Goal: Task Accomplishment & Management: Manage account settings

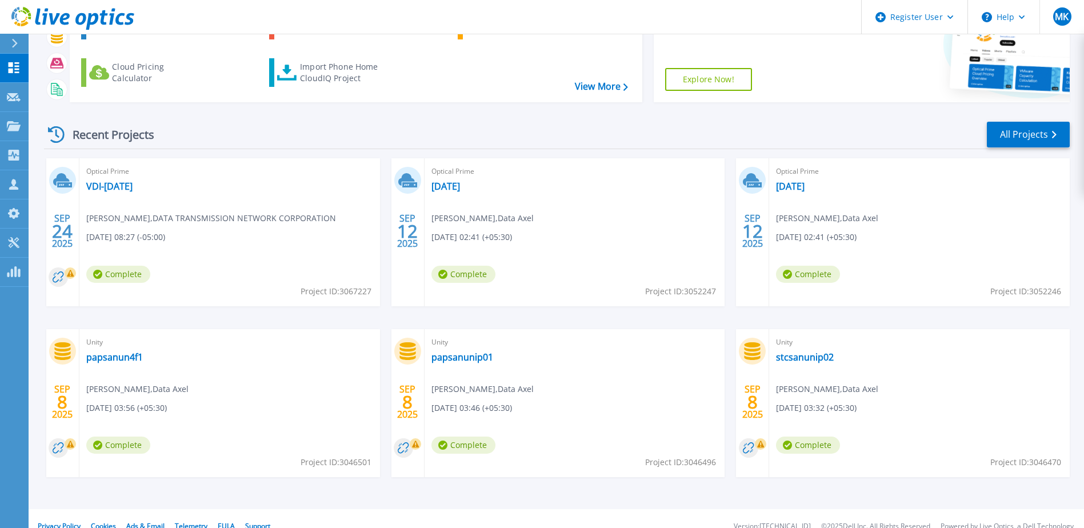
scroll to position [105, 0]
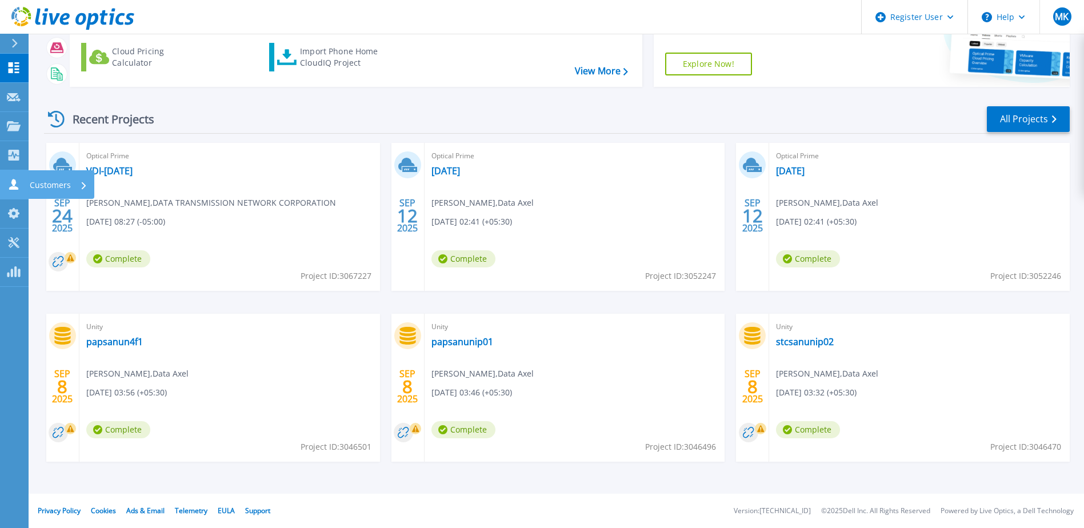
click at [10, 181] on icon at bounding box center [14, 184] width 14 height 11
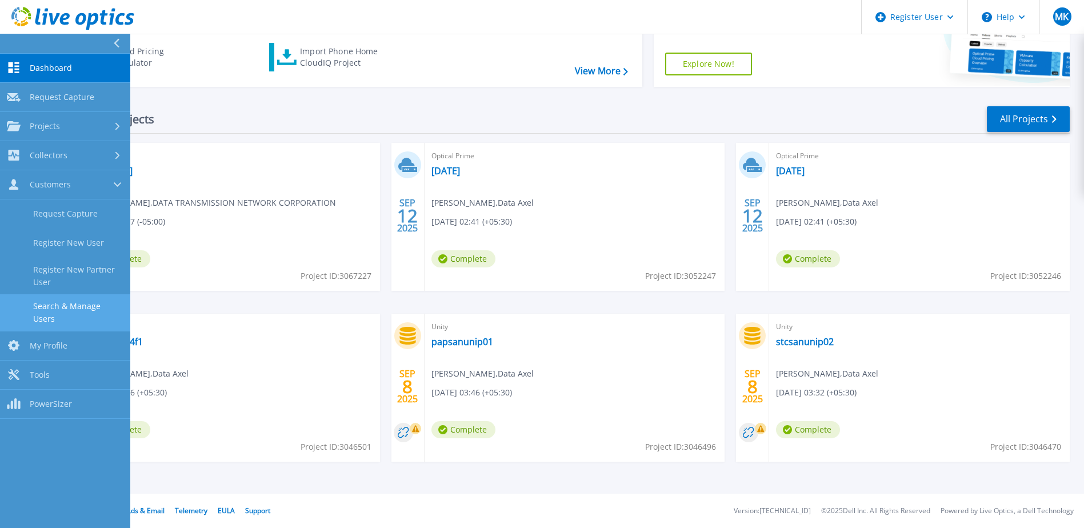
click at [87, 302] on link "Search & Manage Users" at bounding box center [65, 312] width 130 height 37
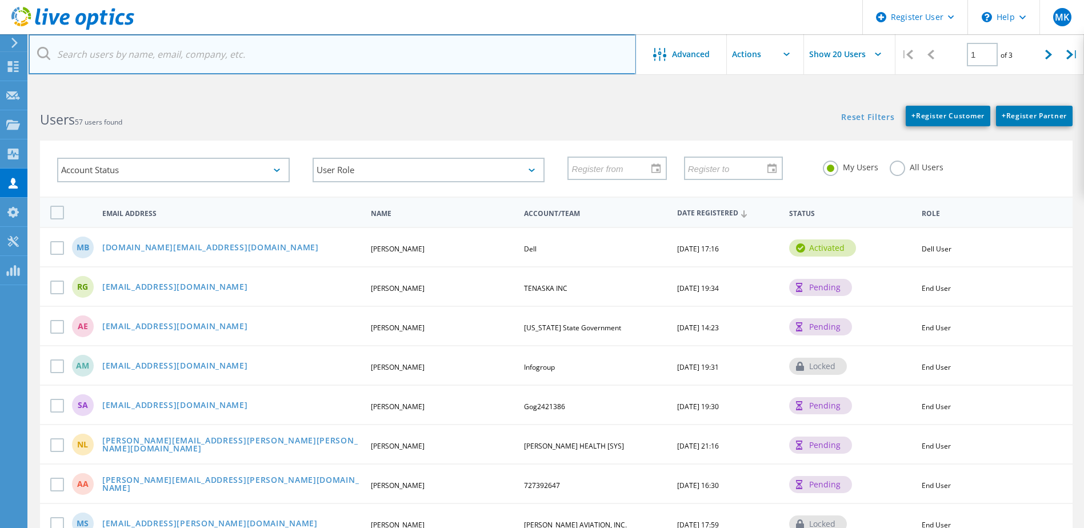
click at [220, 49] on input "text" at bounding box center [332, 54] width 607 height 40
click at [157, 53] on input "text" at bounding box center [332, 54] width 607 height 40
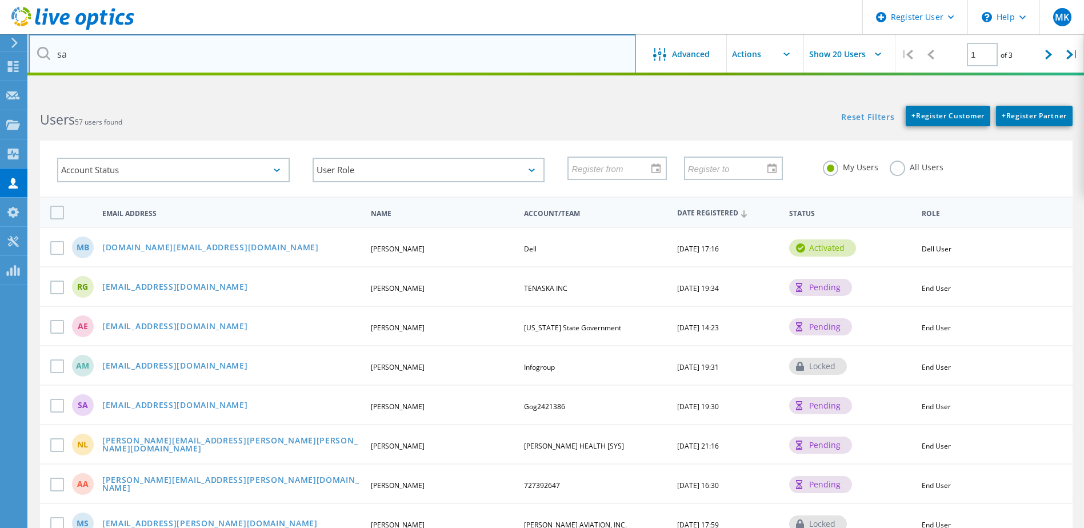
type input "s"
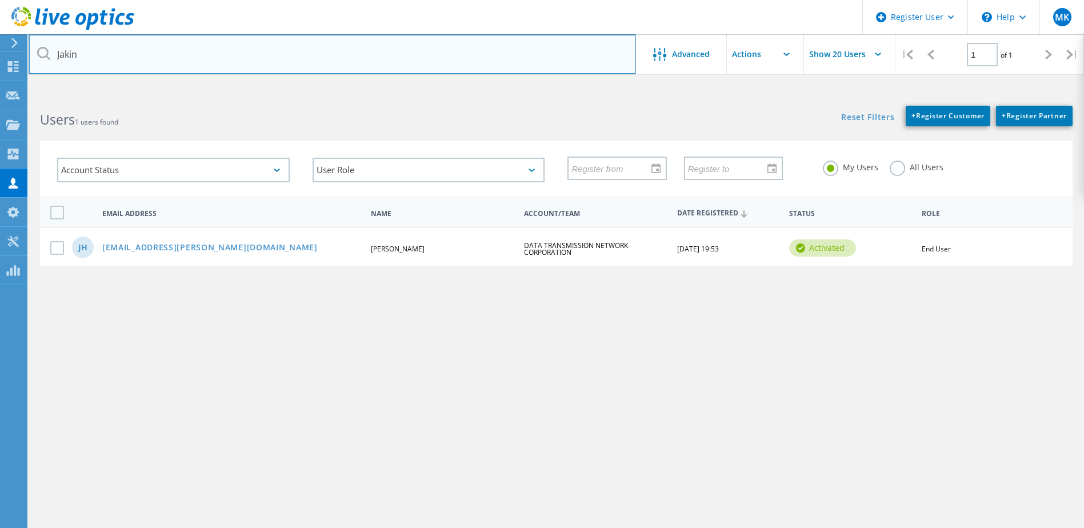
type input "Jakin"
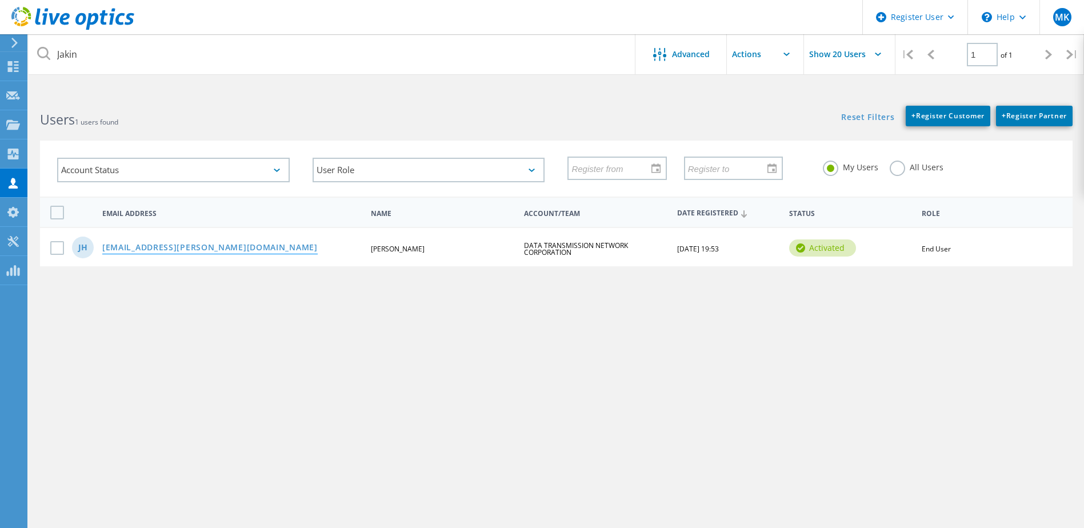
click at [159, 250] on link "[EMAIL_ADDRESS][PERSON_NAME][DOMAIN_NAME]" at bounding box center [209, 248] width 215 height 10
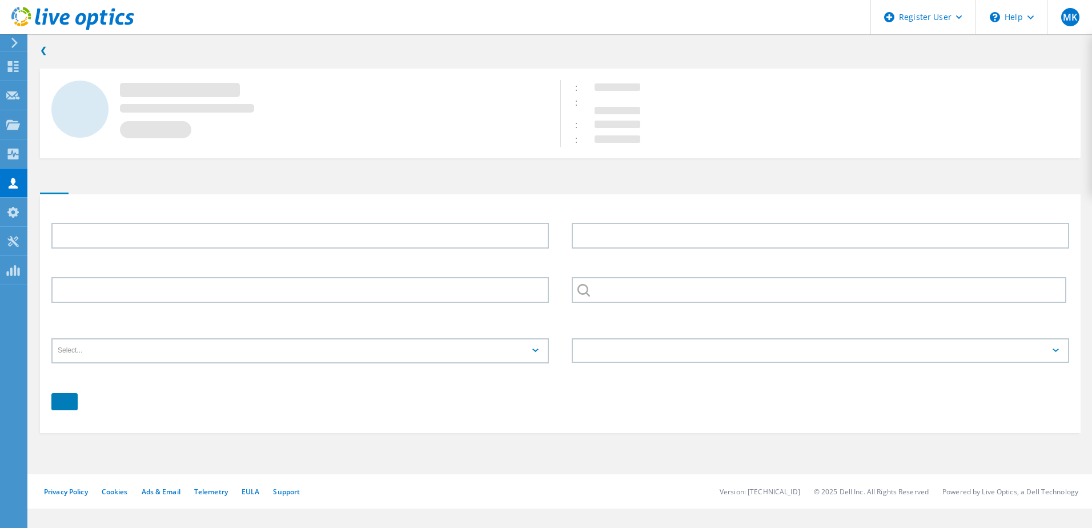
type input "Jakin"
type input "Heusinkveld"
type input "DATA TRANSMISSION NETWORK CORPORATION"
type input "English"
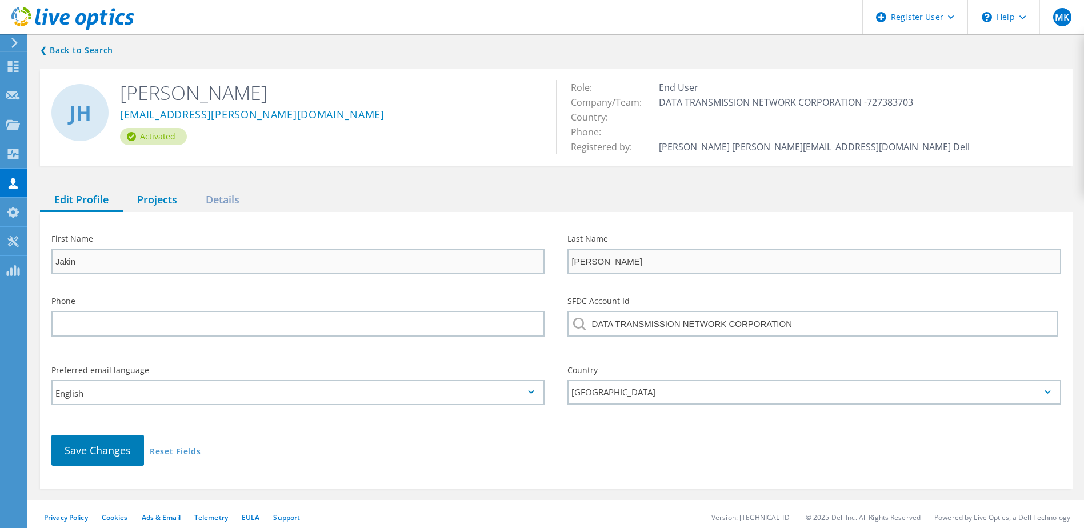
click at [166, 205] on div "Projects" at bounding box center [157, 200] width 69 height 23
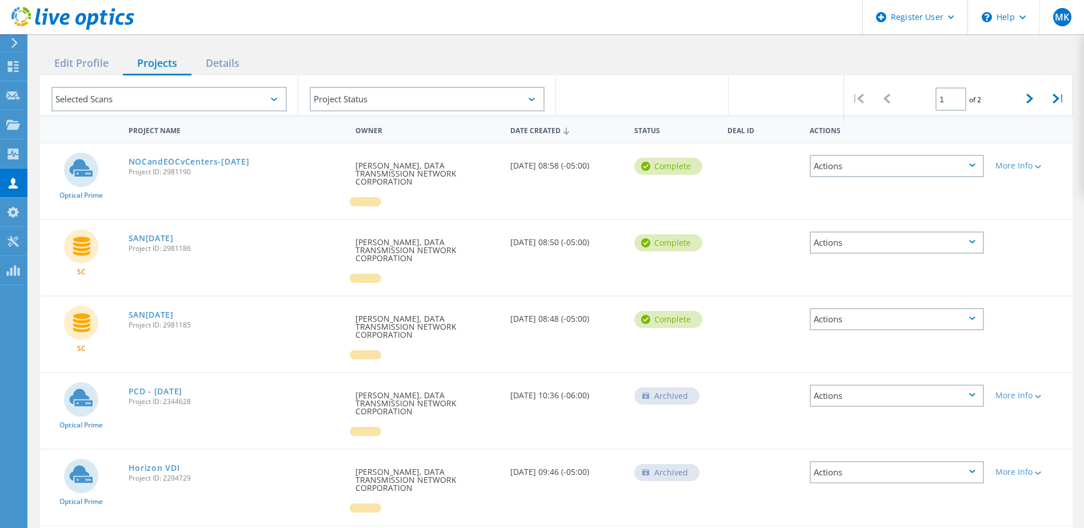
scroll to position [171, 0]
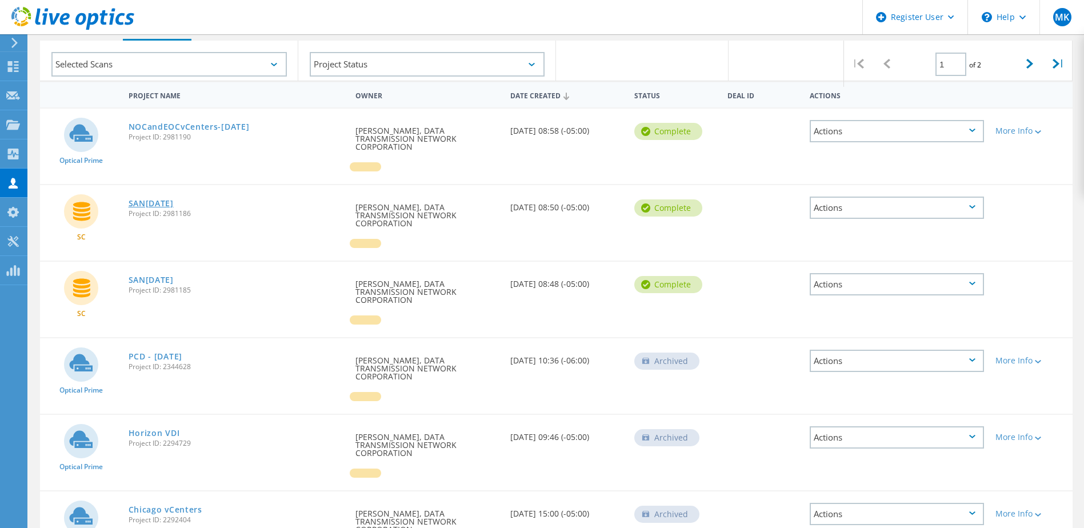
click at [153, 203] on link "SAN8-July2025" at bounding box center [151, 203] width 45 height 8
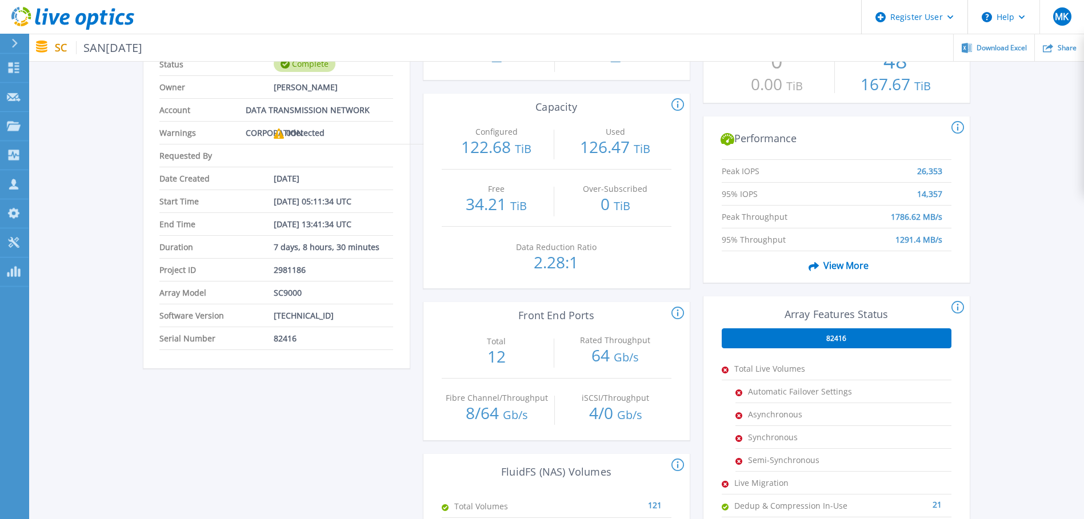
scroll to position [114, 0]
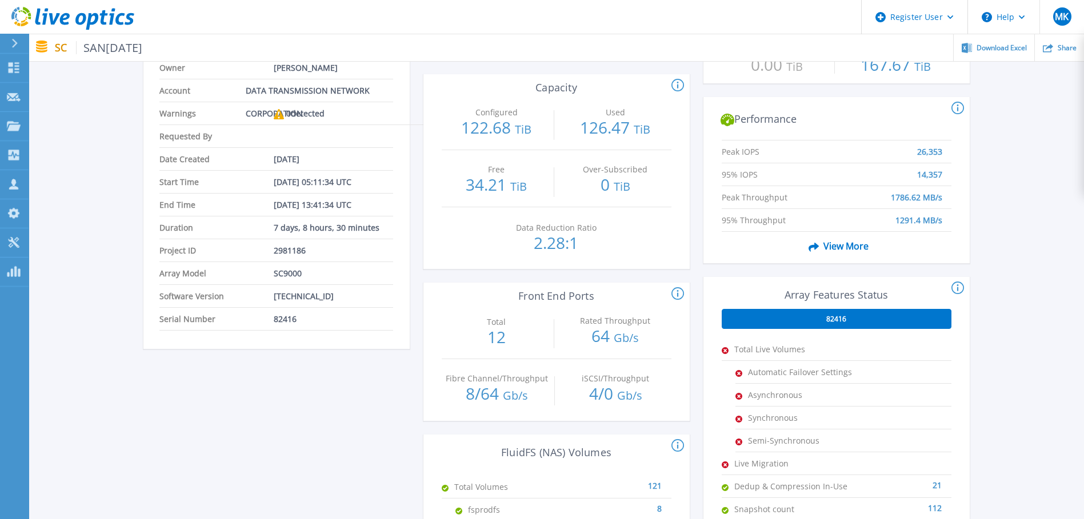
click at [1015, 346] on div "SAN8-July2025 Status Complete Owner Jakin Heusinkveld Account DATA TRANSMISSION…" at bounding box center [556, 313] width 1055 height 680
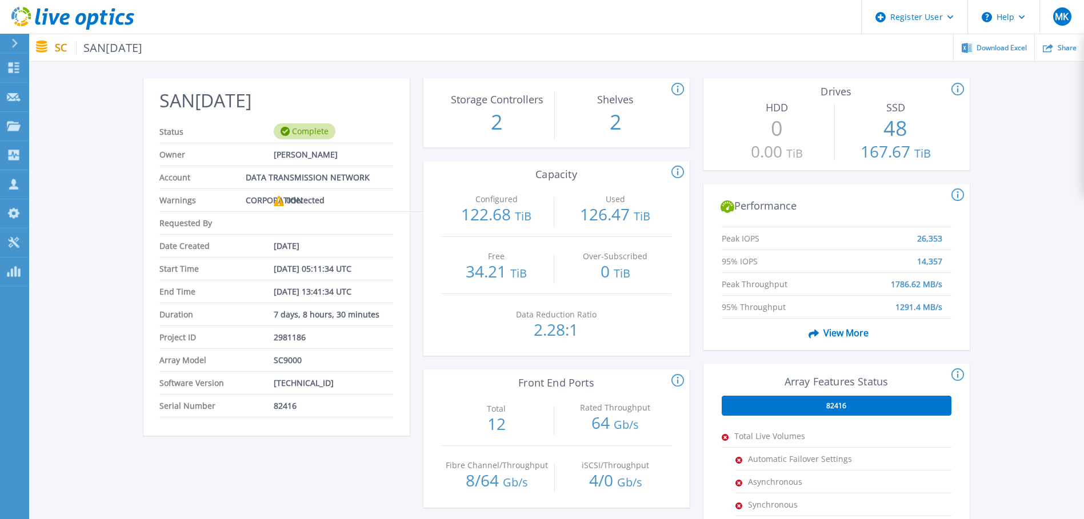
scroll to position [0, 0]
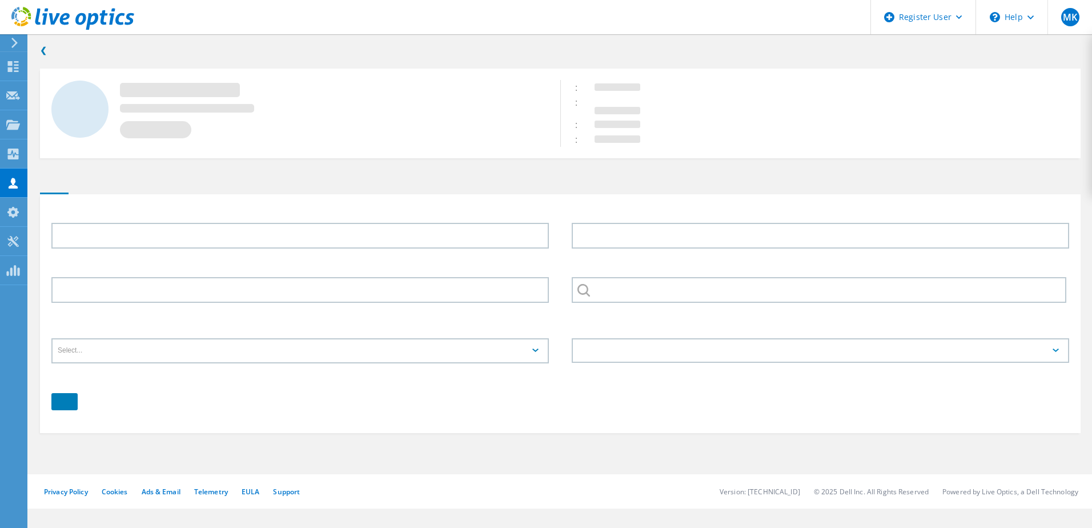
type input "Jakin"
type input "[PERSON_NAME]"
type input "DATA TRANSMISSION NETWORK CORPORATION"
type input "English"
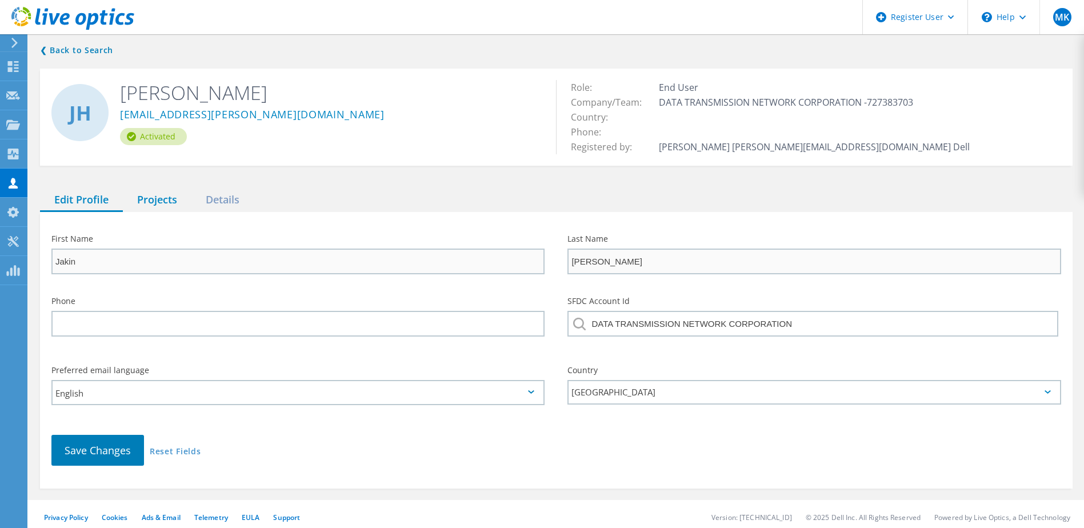
click at [161, 198] on div "Projects" at bounding box center [157, 200] width 69 height 23
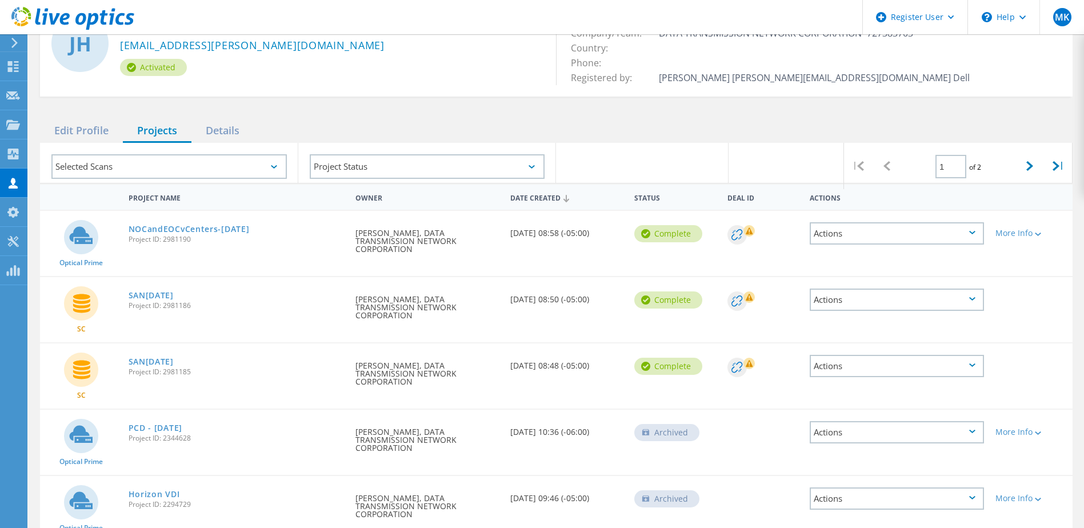
scroll to position [57, 0]
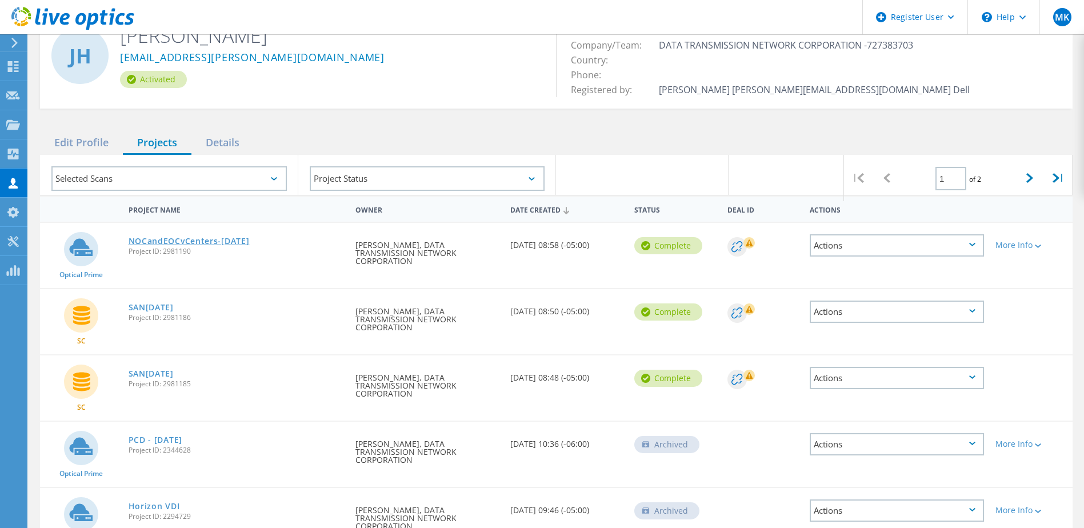
click at [222, 243] on link "NOCandEOCvCenters-[DATE]" at bounding box center [189, 241] width 121 height 8
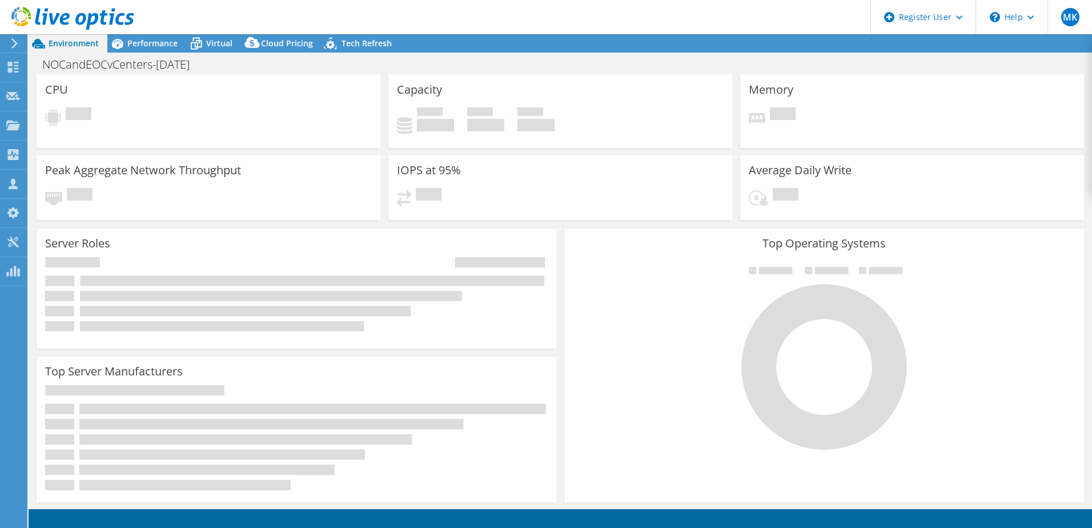
select select "USEast"
select select "USD"
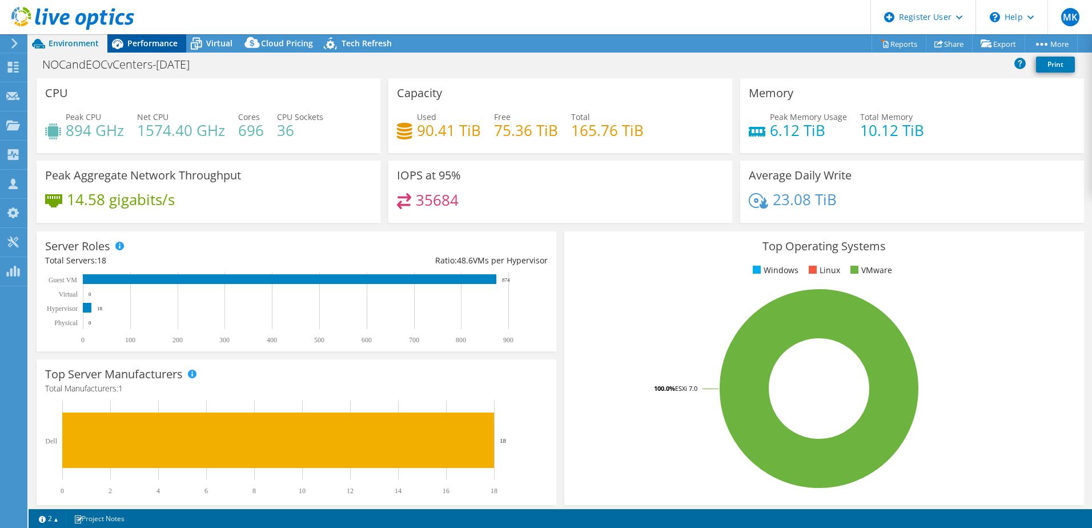
click at [148, 48] on span "Performance" at bounding box center [152, 43] width 50 height 11
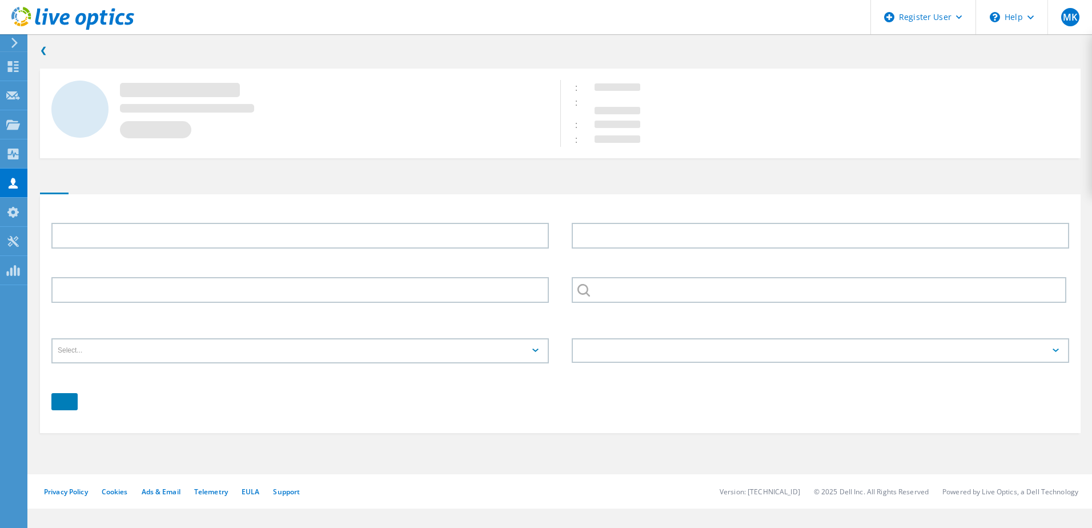
type input "Jakin"
type input "Heusinkveld"
type input "DATA TRANSMISSION NETWORK CORPORATION"
type input "English"
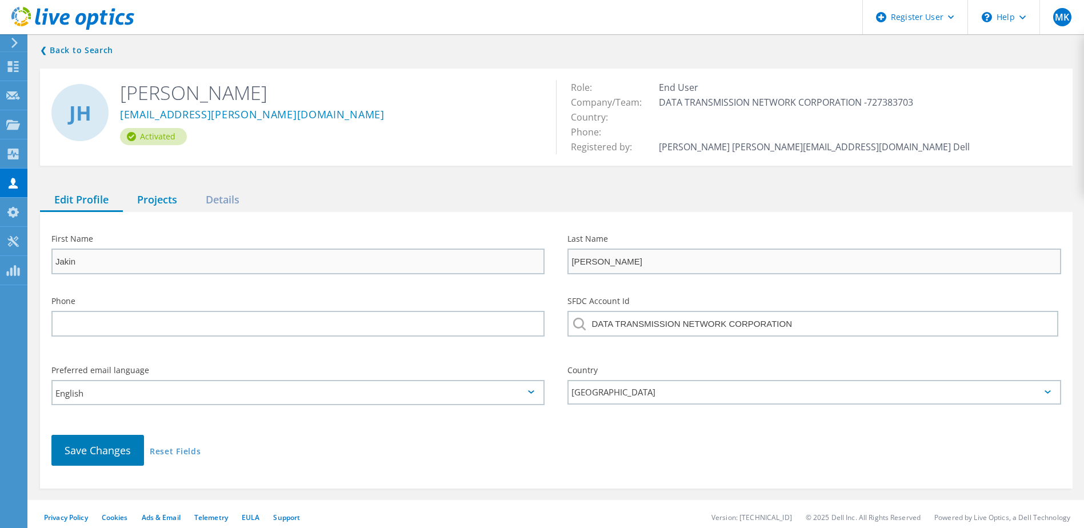
click at [174, 199] on div "Projects" at bounding box center [157, 200] width 69 height 23
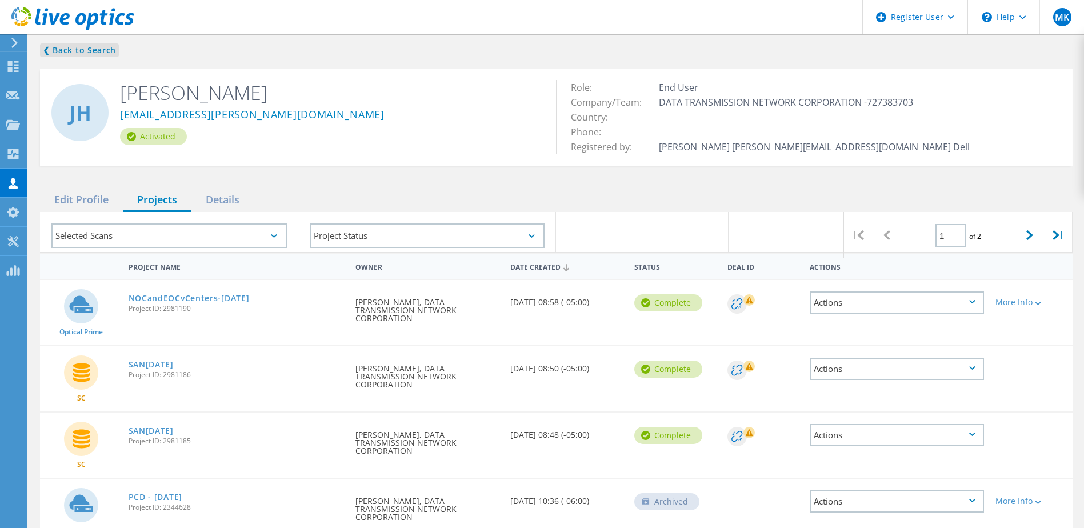
click at [62, 51] on link "❮ Back to Search" at bounding box center [79, 50] width 79 height 14
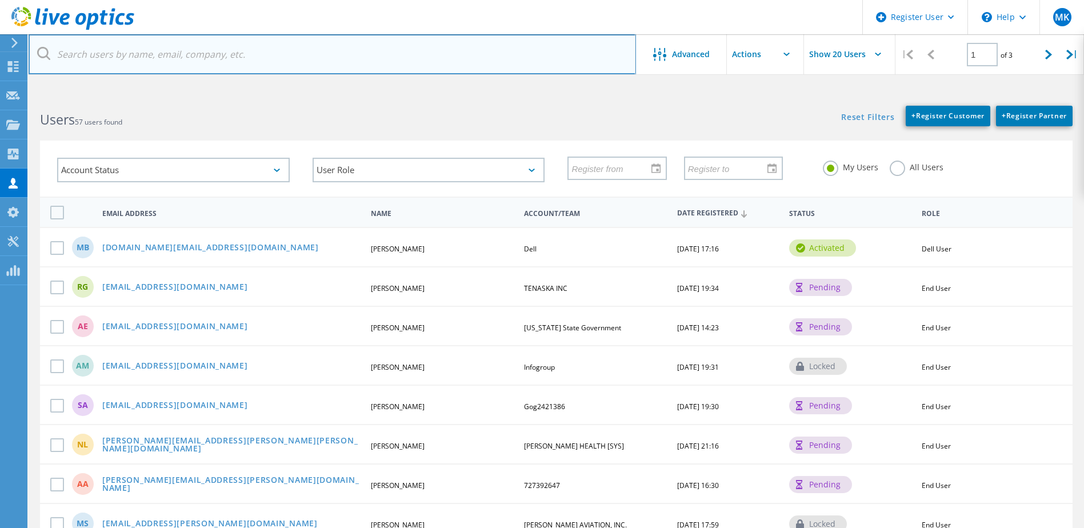
click at [155, 58] on input "text" at bounding box center [332, 54] width 607 height 40
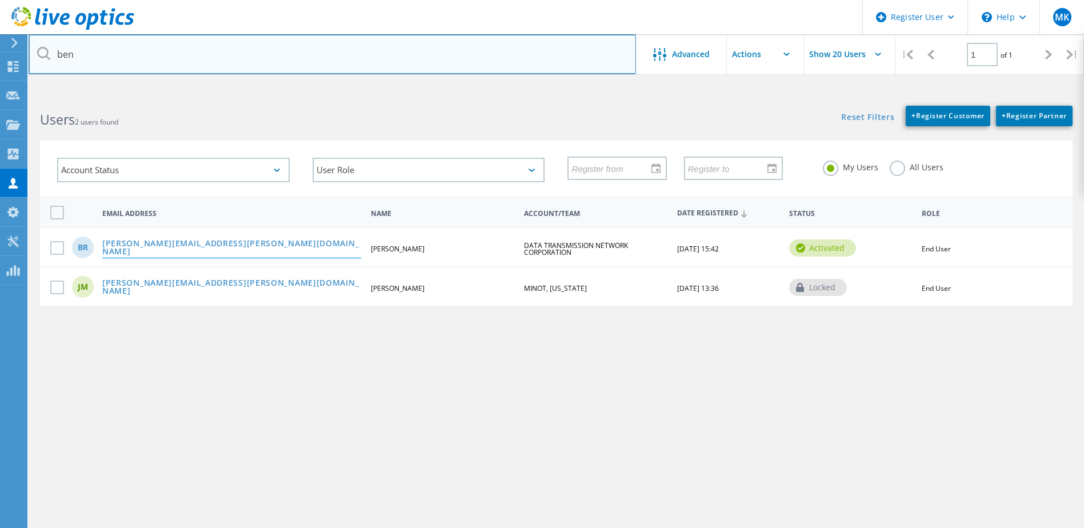
type input "ben"
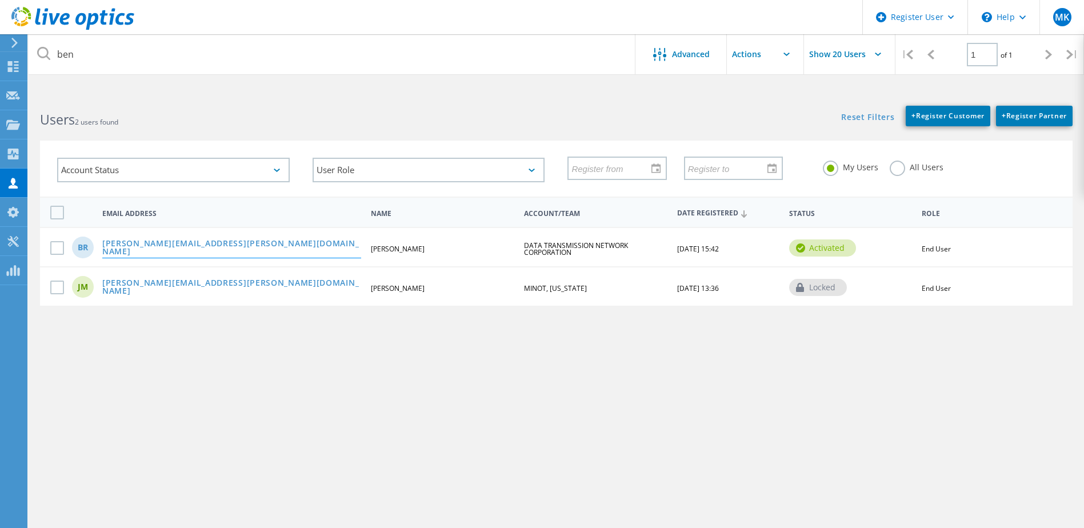
click at [146, 248] on link "benjamin.ramos@dtn.com" at bounding box center [231, 248] width 259 height 18
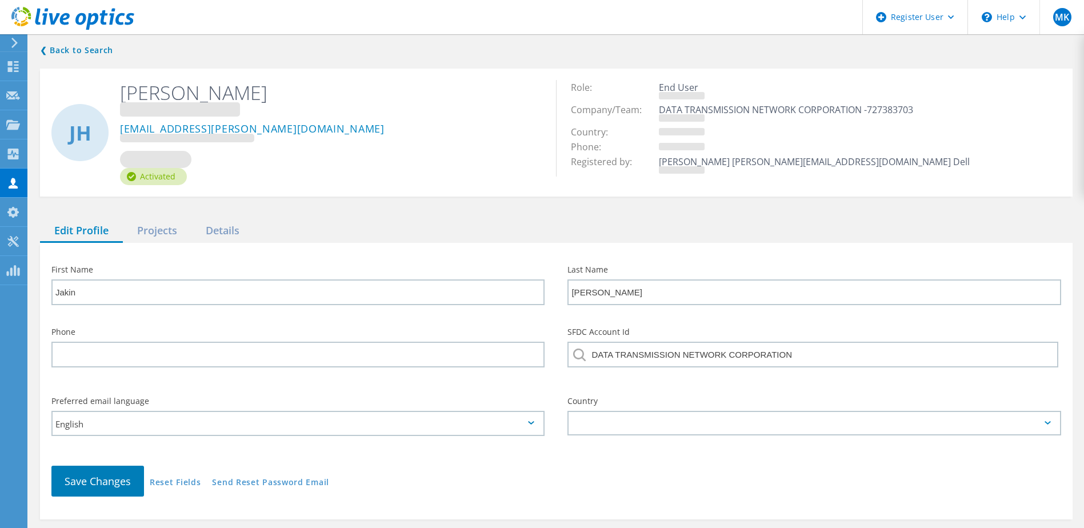
type input "Benjamin"
type input "Ramos"
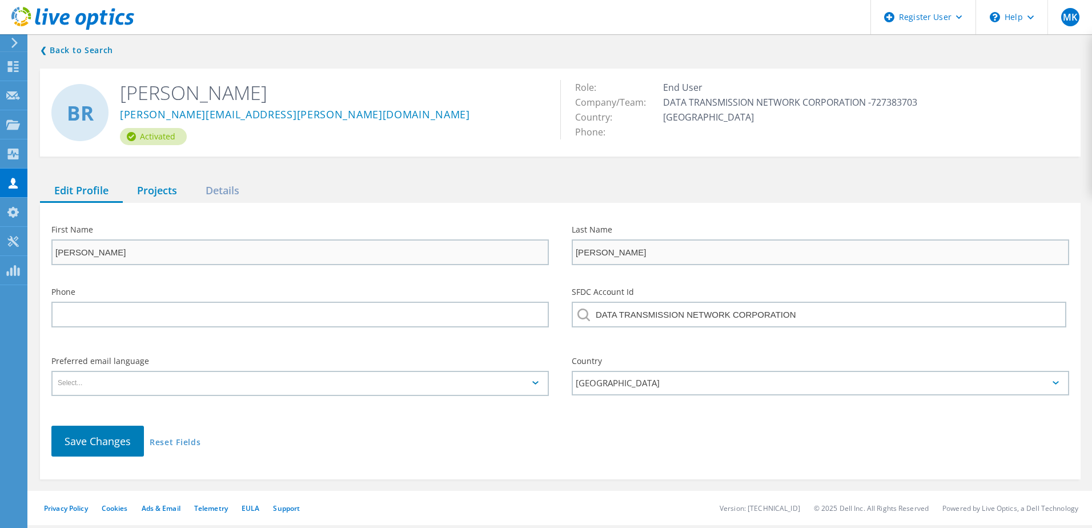
click at [157, 195] on div "Projects" at bounding box center [157, 190] width 69 height 23
